Goal: Task Accomplishment & Management: Manage account settings

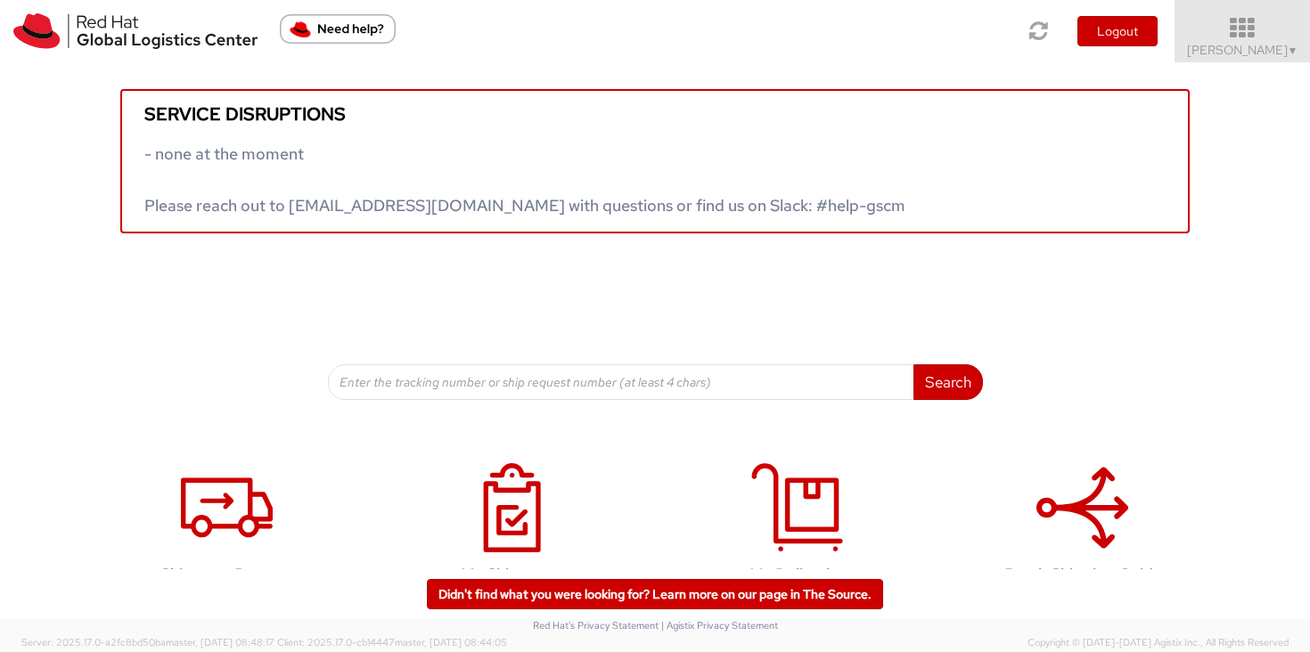
click at [1271, 29] on icon at bounding box center [1242, 28] width 156 height 25
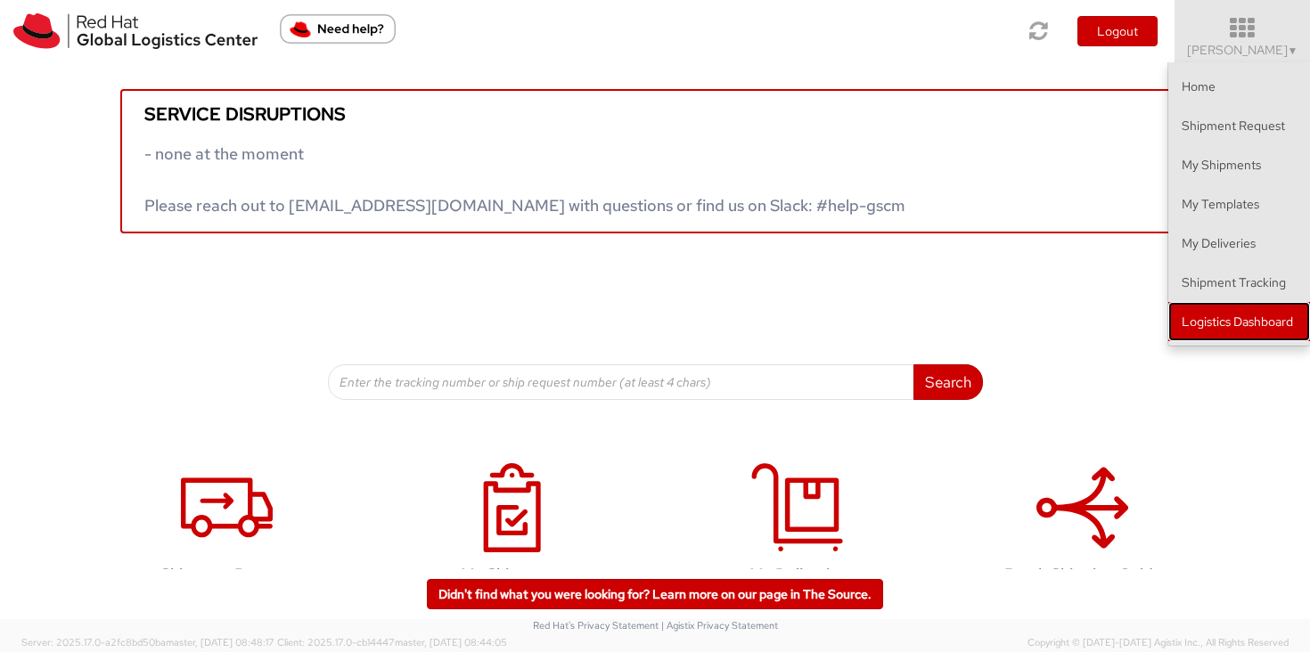
click at [1226, 333] on link "Logistics Dashboard" at bounding box center [1239, 321] width 142 height 39
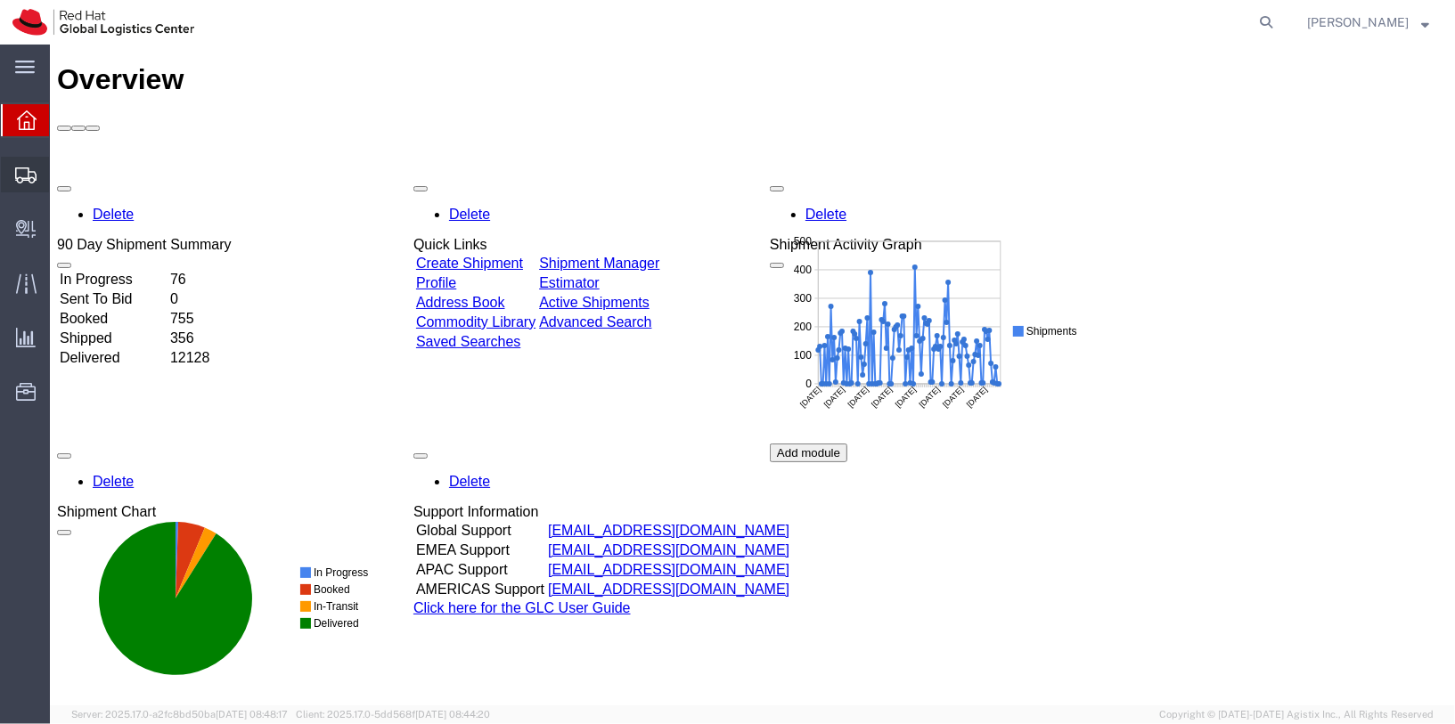
click at [61, 176] on span "Shipments" at bounding box center [55, 175] width 12 height 36
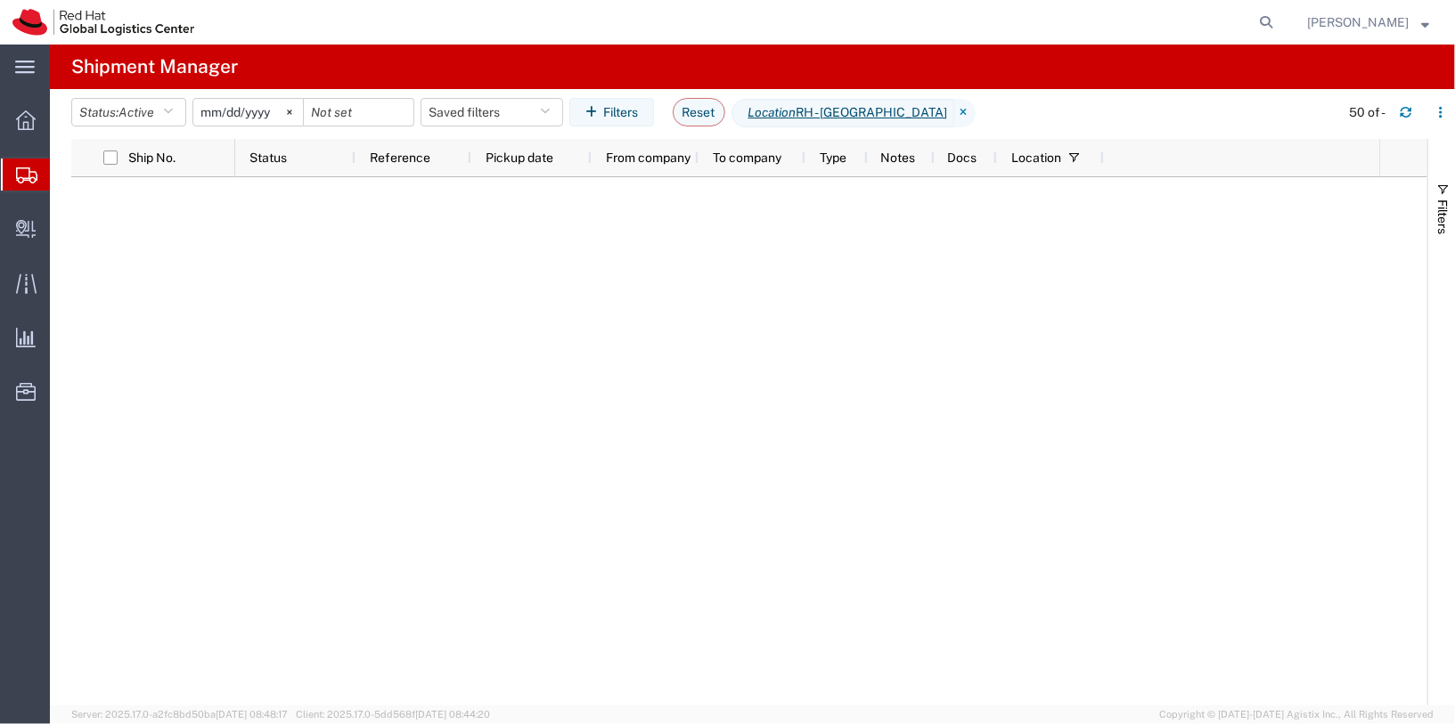
click at [263, 112] on input "2025-05-11" at bounding box center [248, 112] width 110 height 27
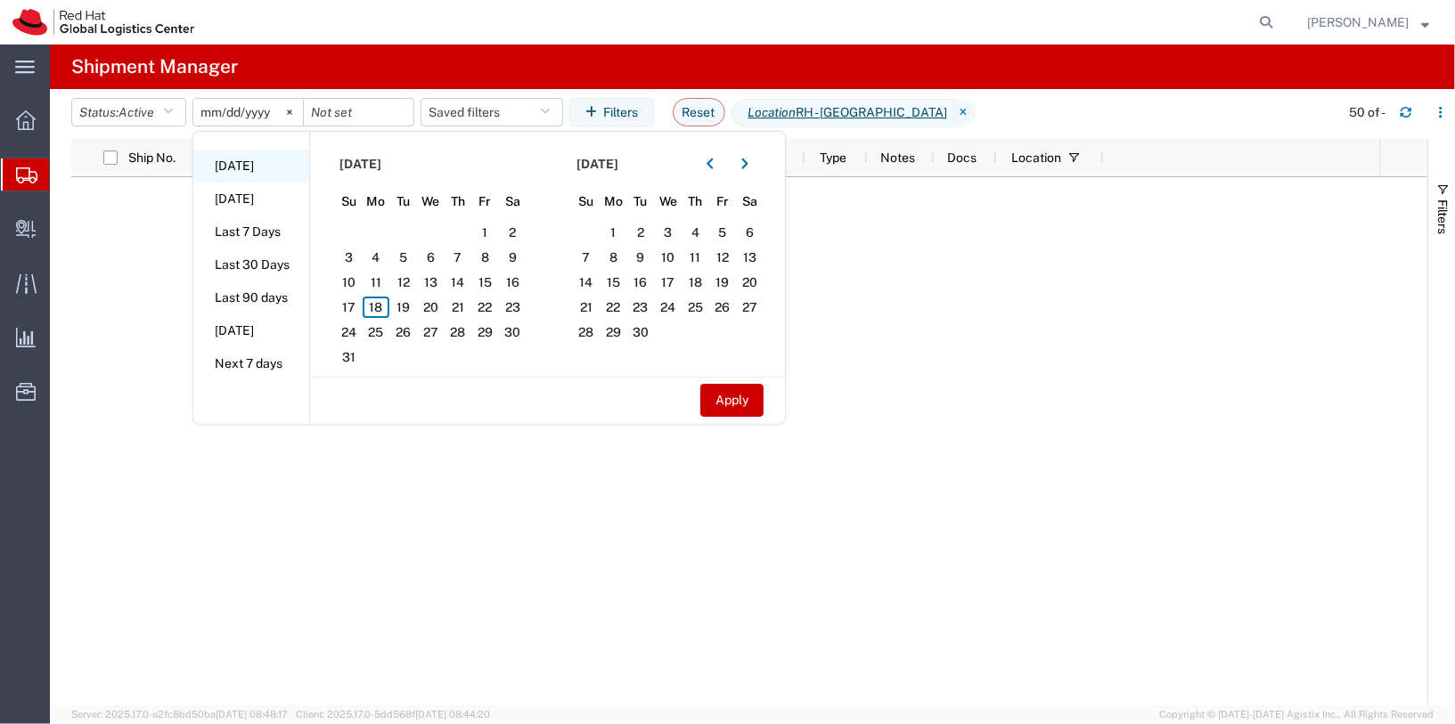
click at [235, 162] on li "Today" at bounding box center [251, 166] width 116 height 33
type input "2025-08-18"
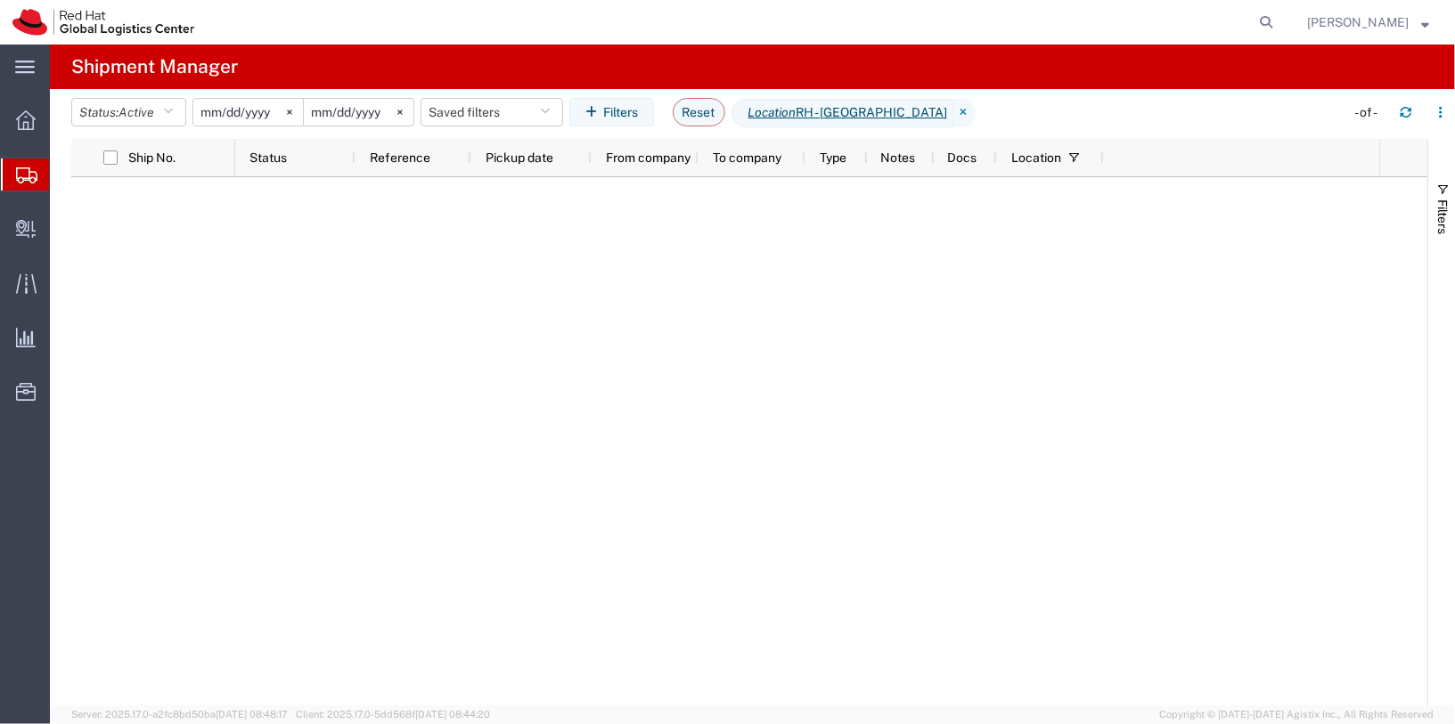
click at [246, 109] on input "2025-08-18" at bounding box center [248, 112] width 110 height 27
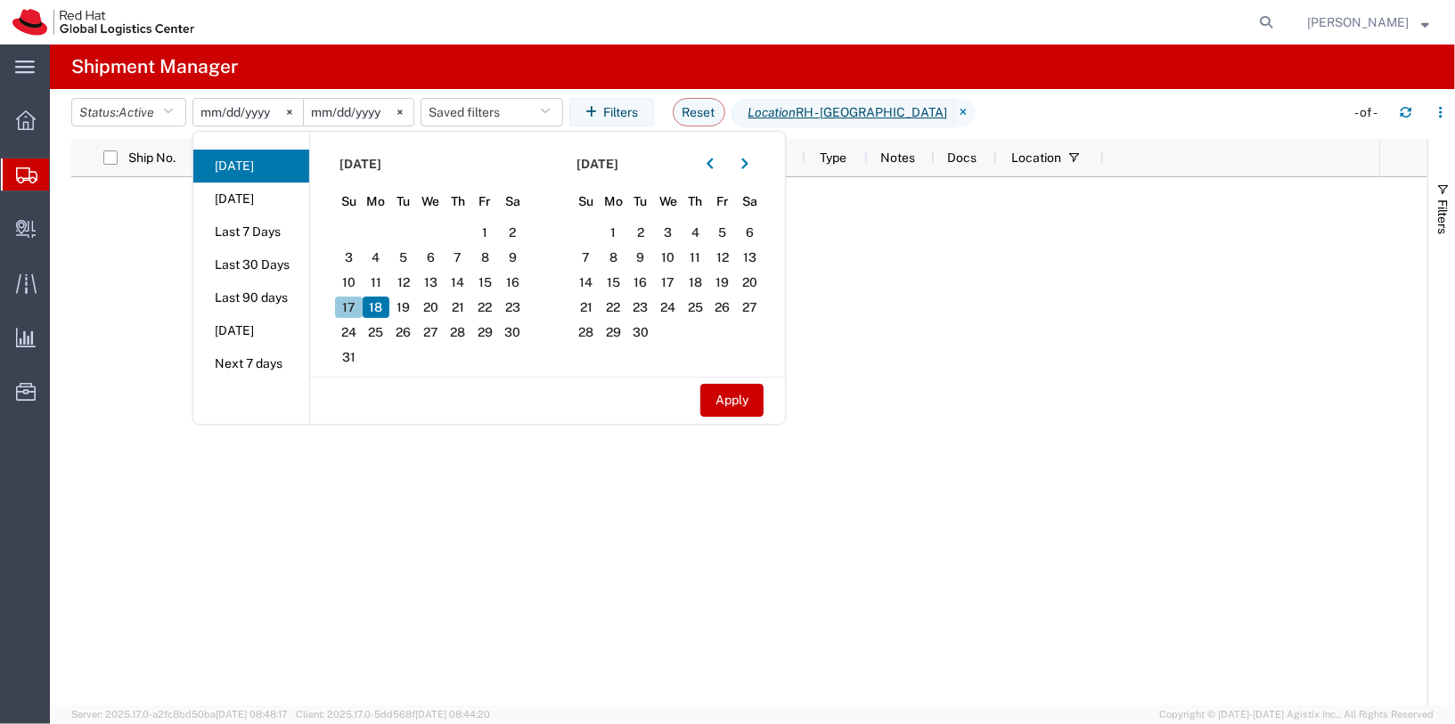
click at [353, 305] on span "17" at bounding box center [349, 307] width 28 height 21
click at [61, 274] on span "Traffic" at bounding box center [55, 283] width 12 height 36
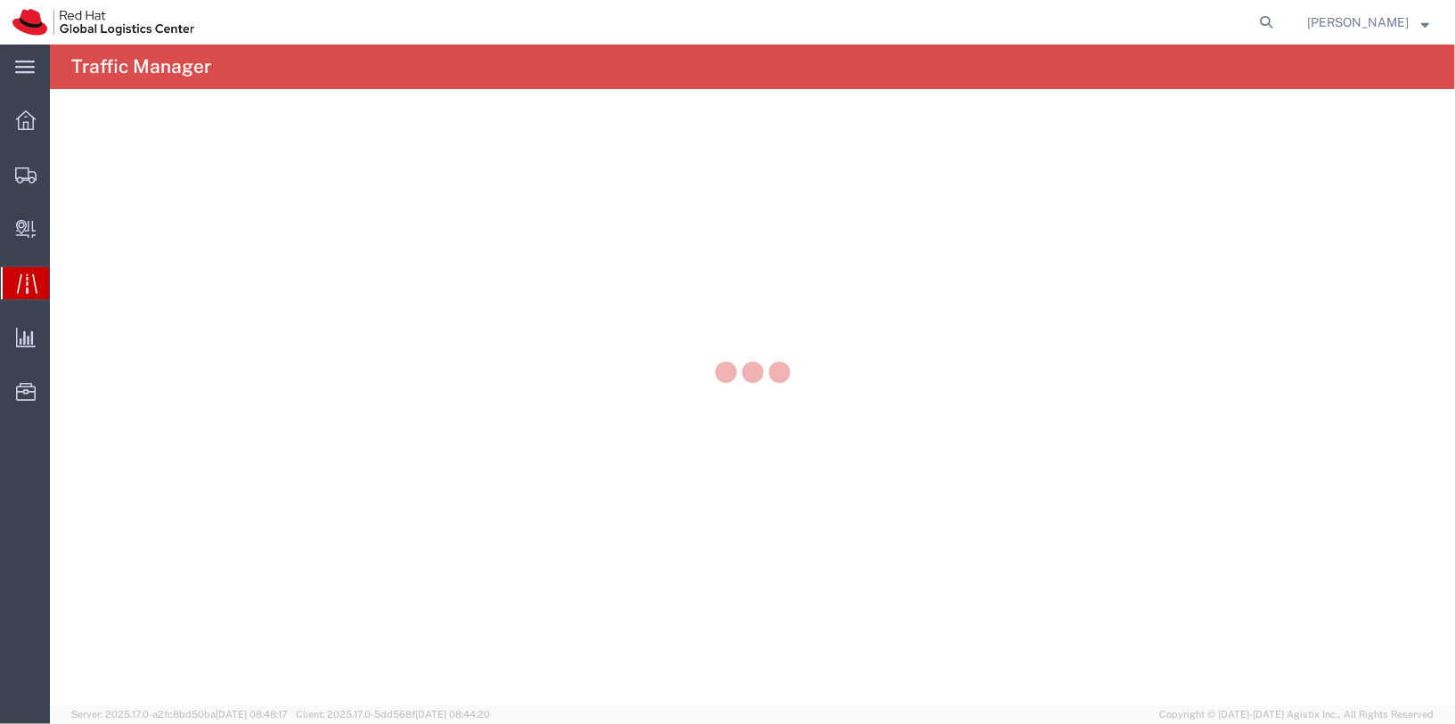
click at [251, 124] on div at bounding box center [752, 375] width 1405 height 661
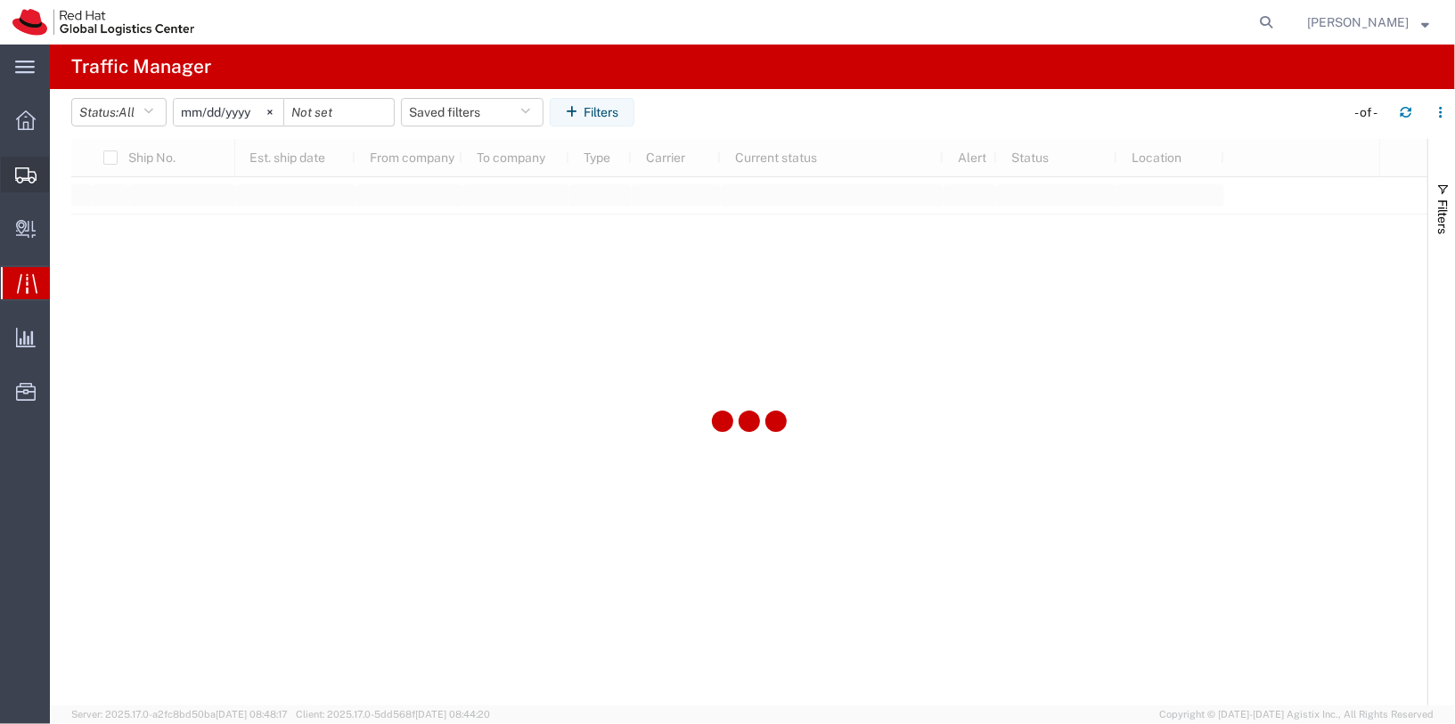
click at [26, 181] on icon at bounding box center [25, 175] width 21 height 16
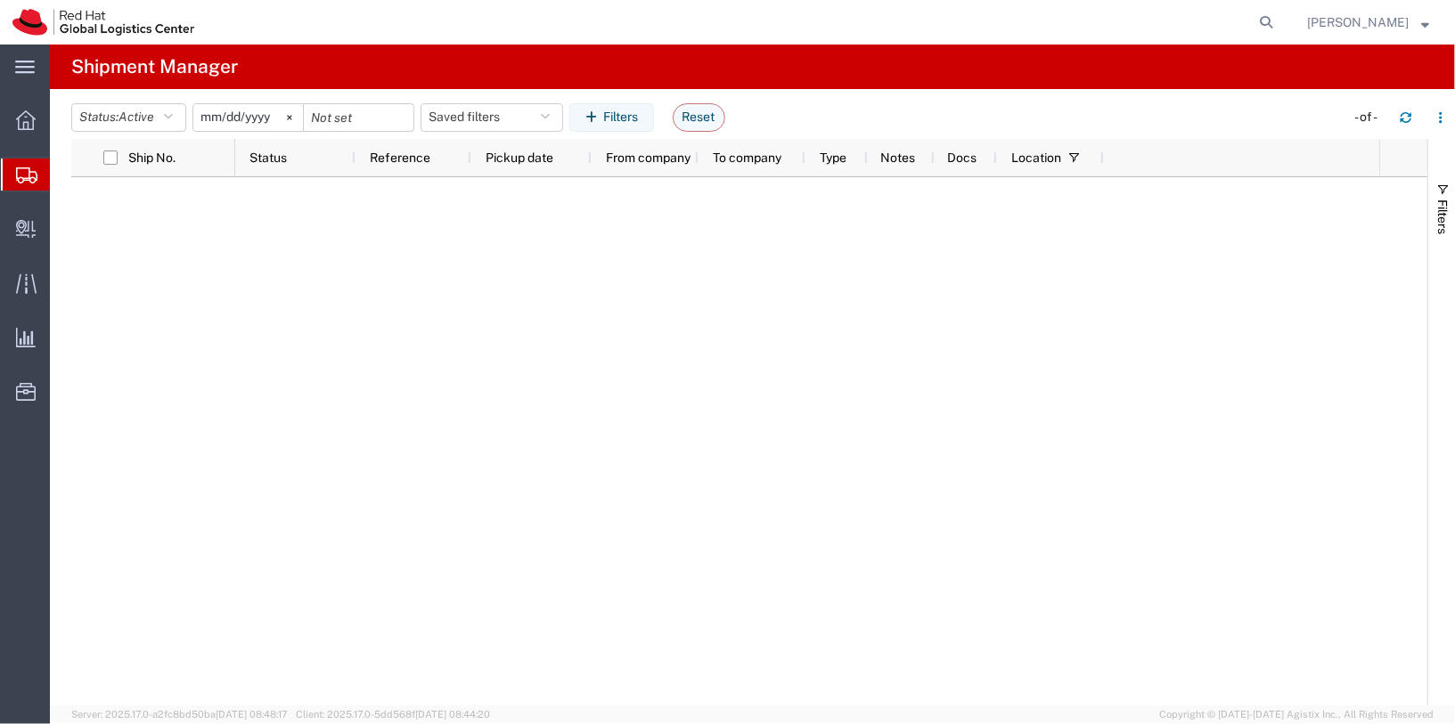
click at [63, 179] on span "Shipments" at bounding box center [56, 175] width 14 height 36
click at [273, 112] on input "2025-05-11" at bounding box center [248, 112] width 110 height 27
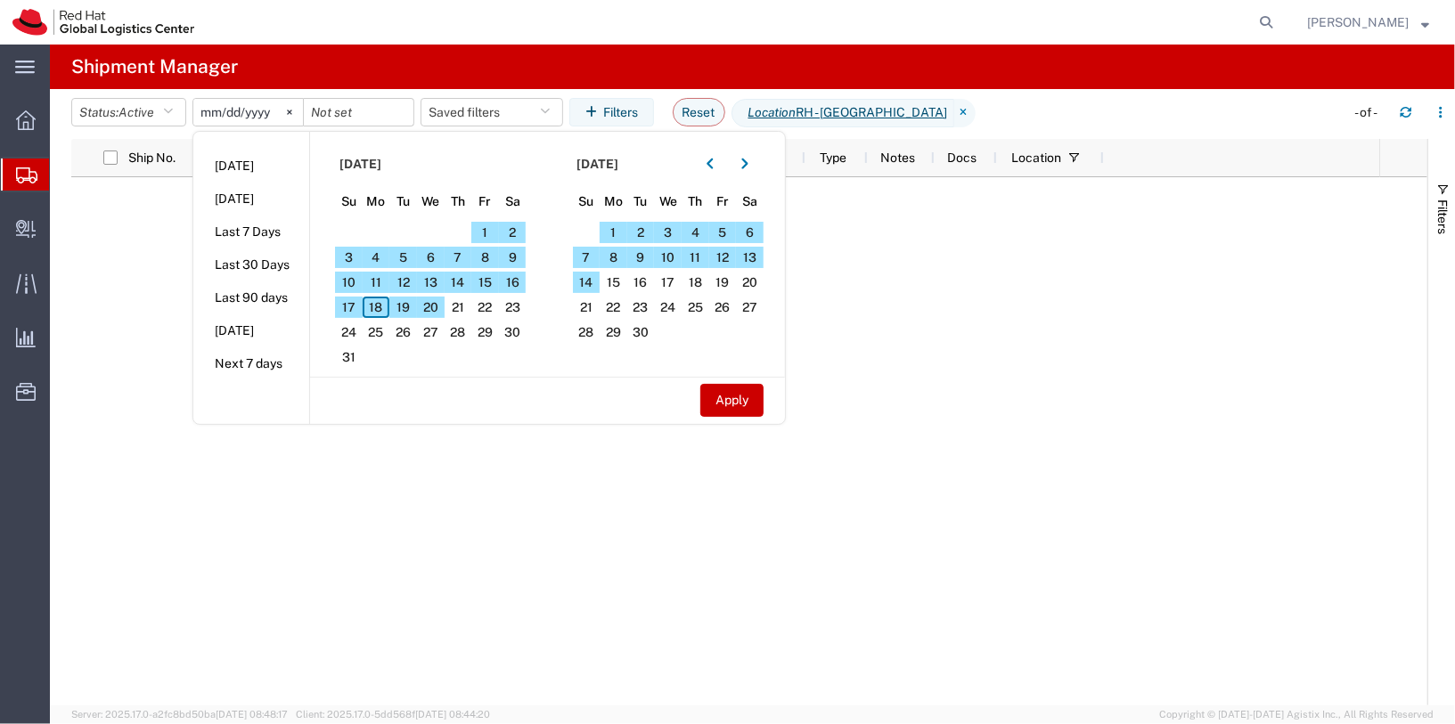
drag, startPoint x: 952, startPoint y: 306, endPoint x: 952, endPoint y: 287, distance: 19.6
click at [952, 300] on div at bounding box center [807, 441] width 1144 height 528
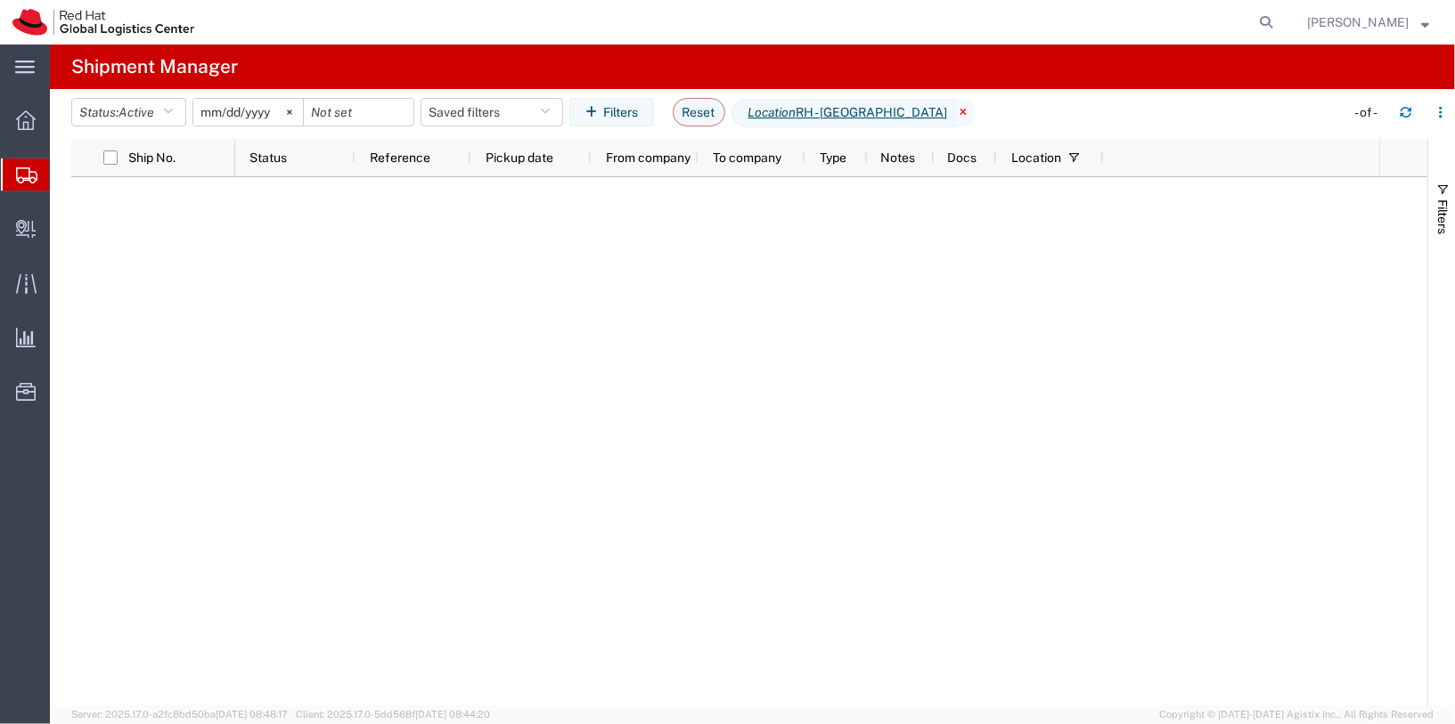
click at [954, 116] on icon at bounding box center [964, 113] width 21 height 29
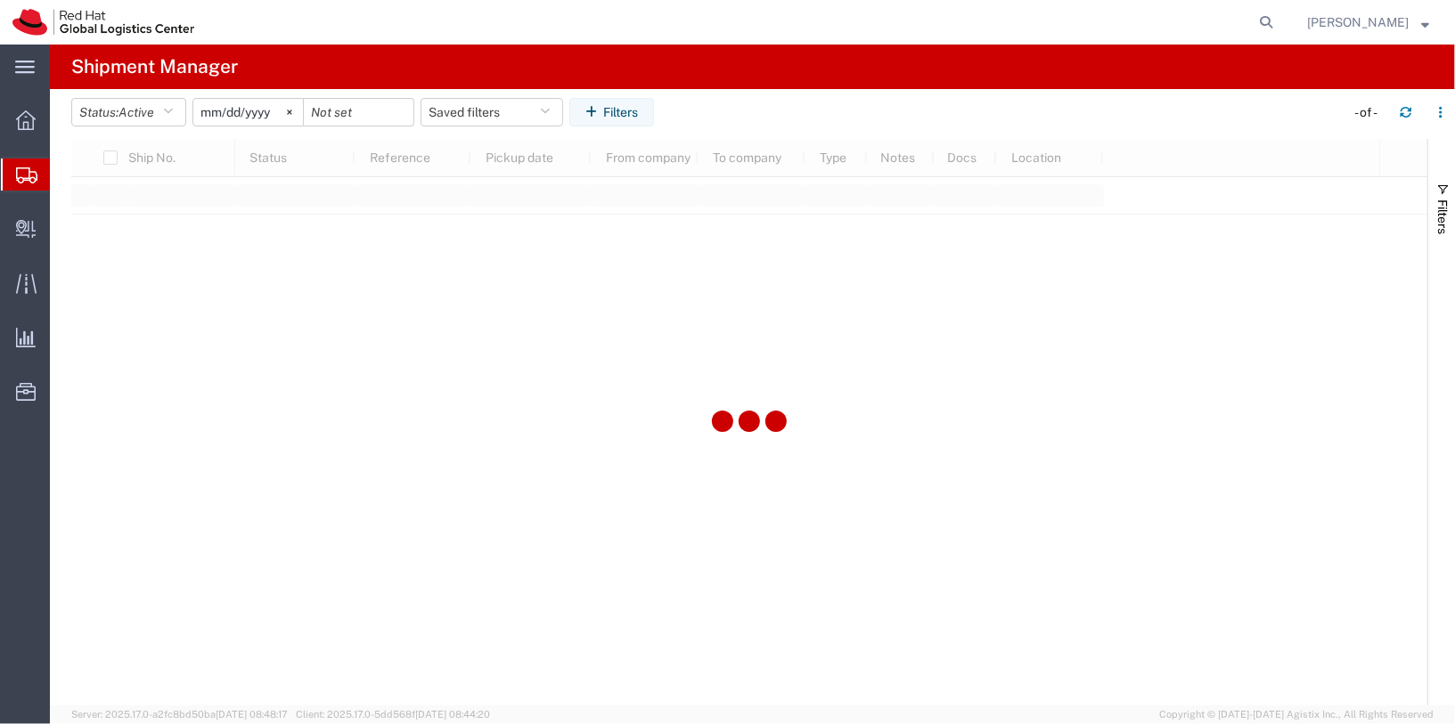
click at [241, 110] on input "2025-05-11" at bounding box center [248, 112] width 110 height 27
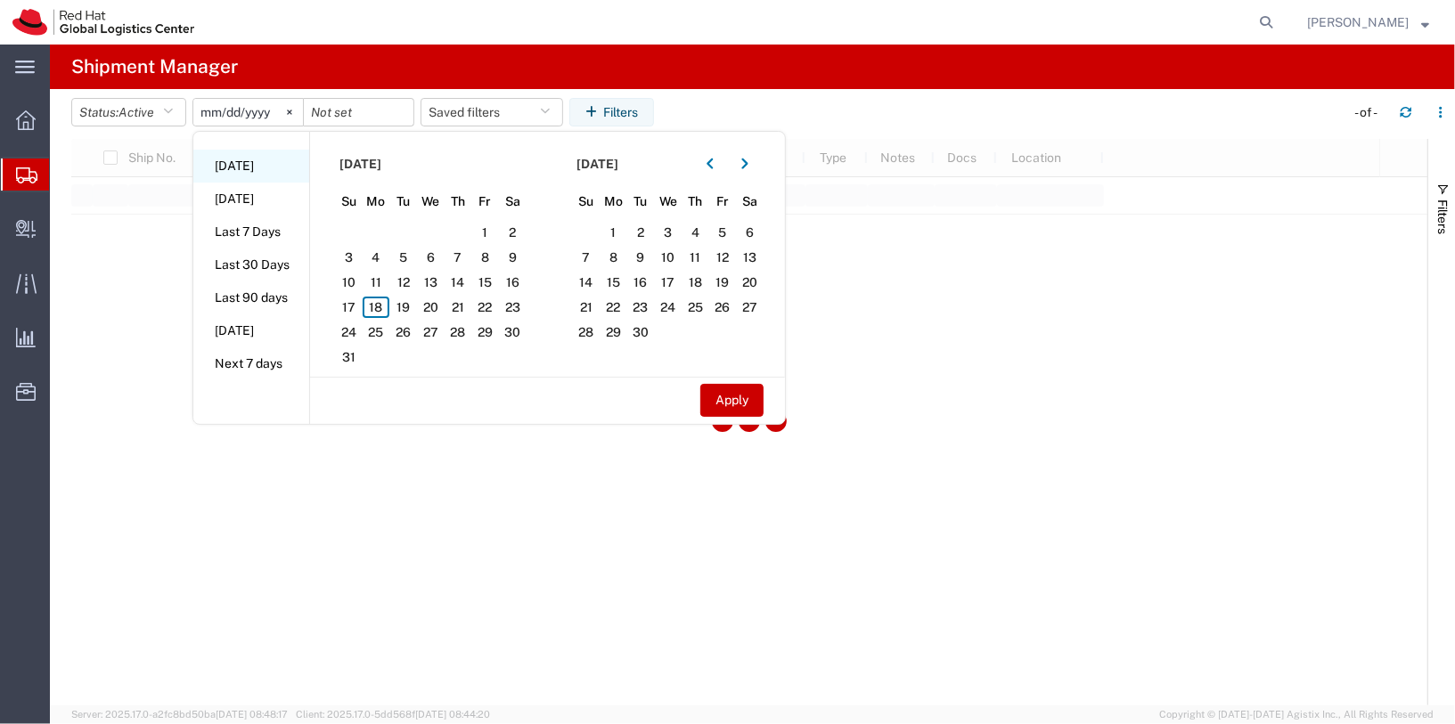
click at [245, 167] on li "Today" at bounding box center [251, 166] width 116 height 33
type input "2025-08-18"
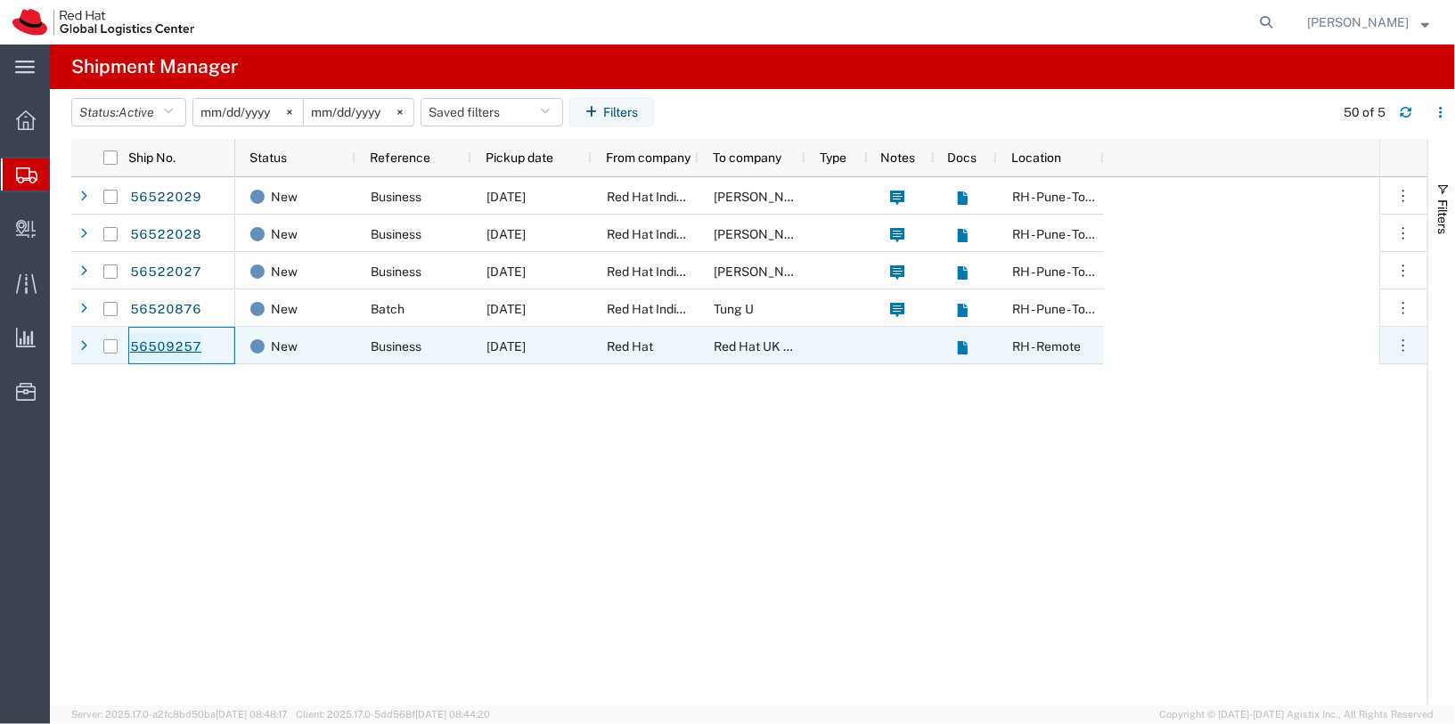
click at [160, 348] on link "56509257" at bounding box center [165, 347] width 73 height 29
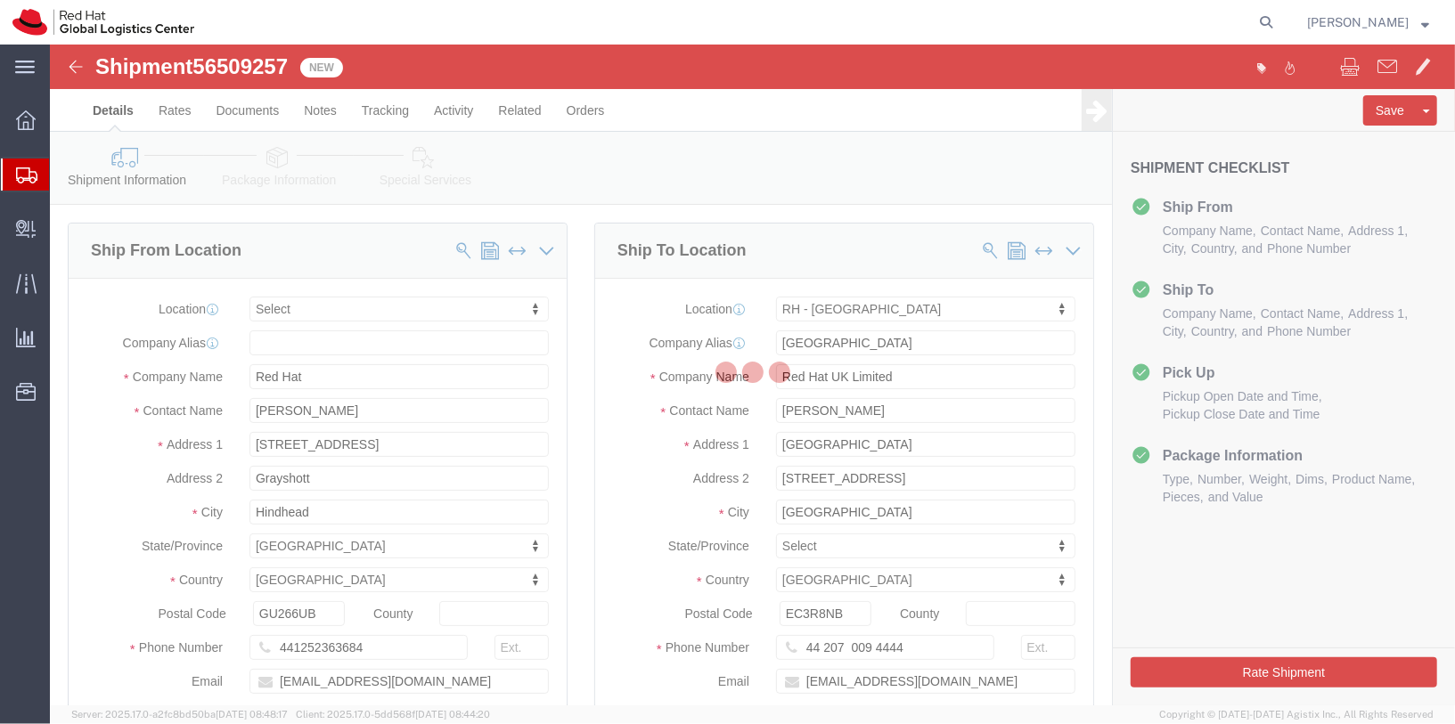
select select
select select "37974"
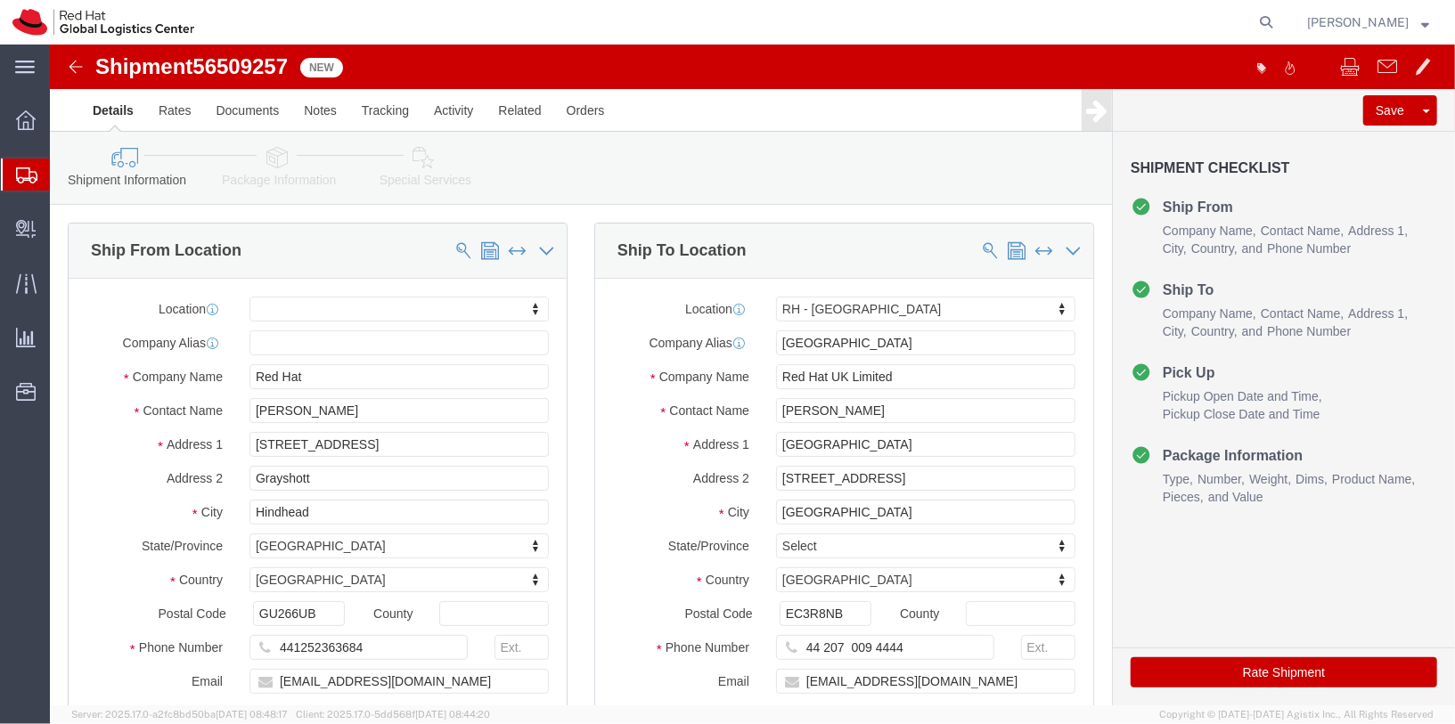
click at [26, 171] on icon at bounding box center [26, 175] width 21 height 16
